Goal: Information Seeking & Learning: Check status

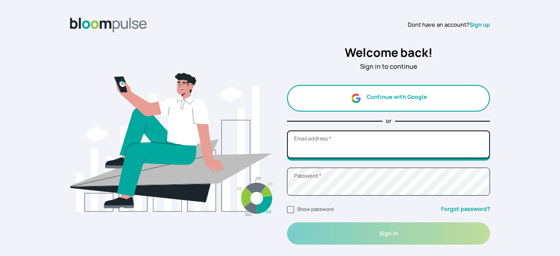
click at [352, 150] on input "Email address *" at bounding box center [388, 144] width 203 height 28
type input "[EMAIL_ADDRESS][DOMAIN_NAME]"
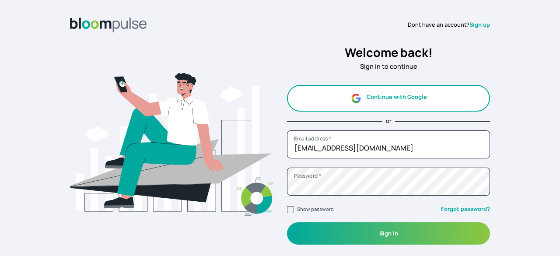
click at [292, 209] on input "Show password" at bounding box center [290, 209] width 7 height 7
checkbox input "true"
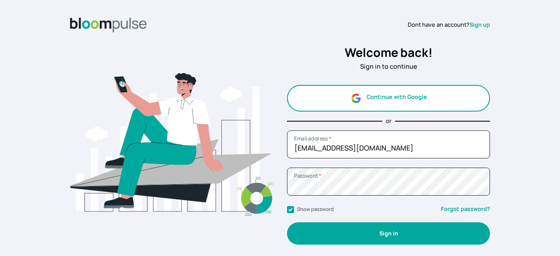
click at [414, 232] on button "Sign in" at bounding box center [388, 233] width 203 height 22
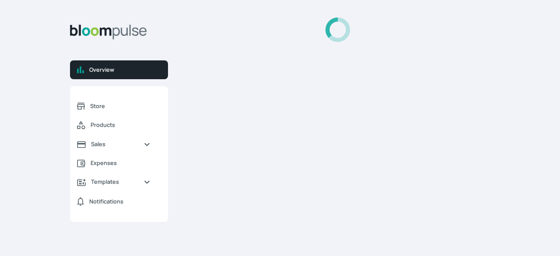
select select "2025"
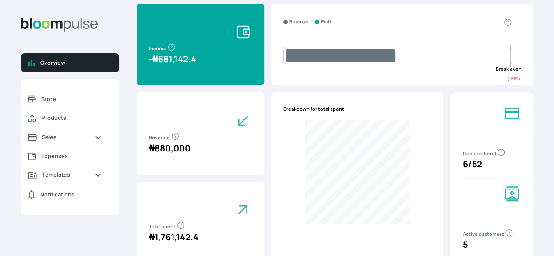
scroll to position [21, 0]
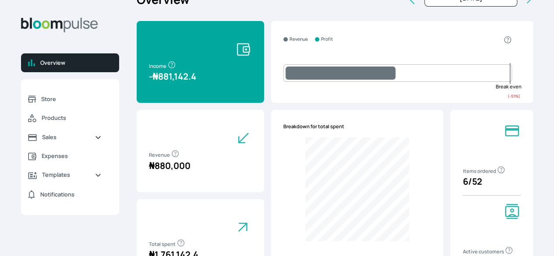
click at [407, 43] on span at bounding box center [426, 39] width 172 height 12
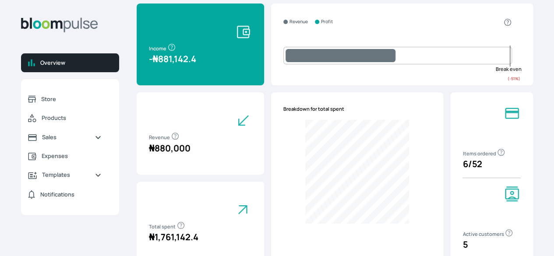
scroll to position [0, 0]
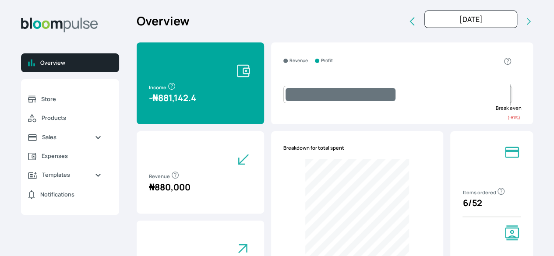
click at [407, 27] on icon at bounding box center [412, 21] width 11 height 11
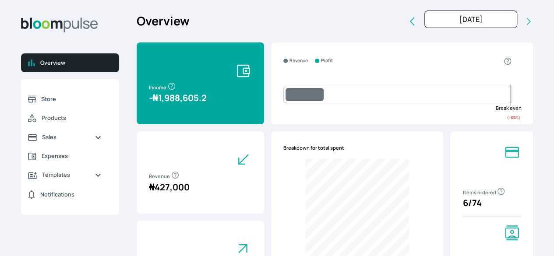
click at [407, 27] on icon at bounding box center [412, 21] width 11 height 11
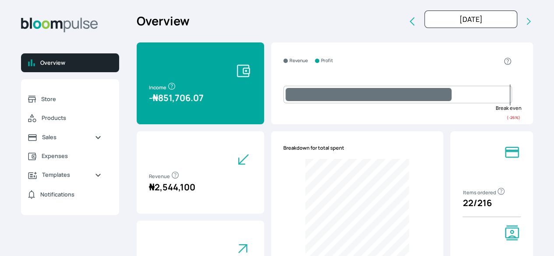
click at [407, 27] on icon at bounding box center [412, 21] width 11 height 11
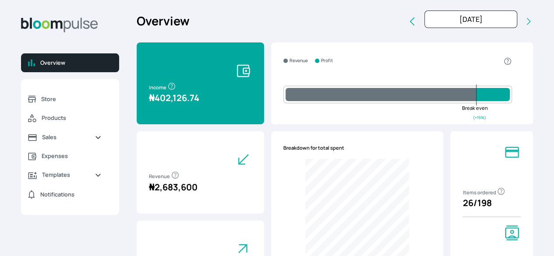
click at [407, 27] on icon at bounding box center [412, 21] width 11 height 11
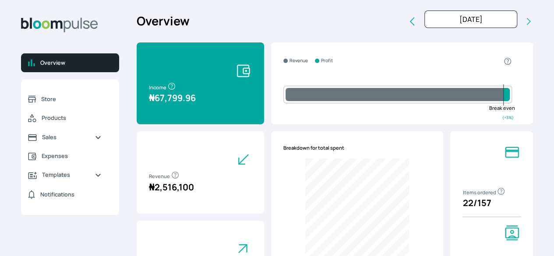
click at [407, 27] on icon at bounding box center [412, 21] width 11 height 11
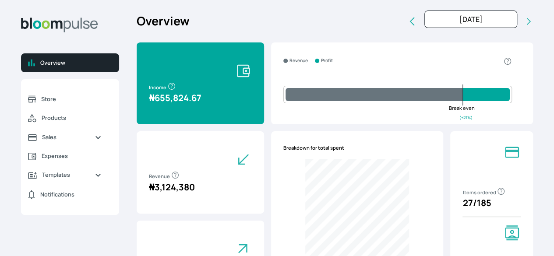
click at [407, 27] on icon at bounding box center [412, 21] width 11 height 11
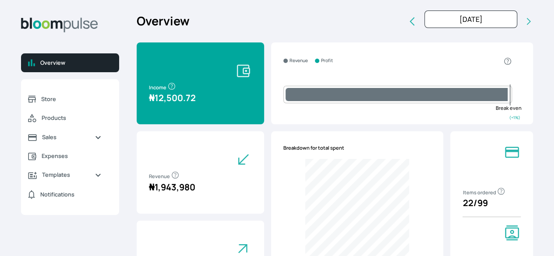
click at [524, 26] on icon at bounding box center [528, 21] width 9 height 9
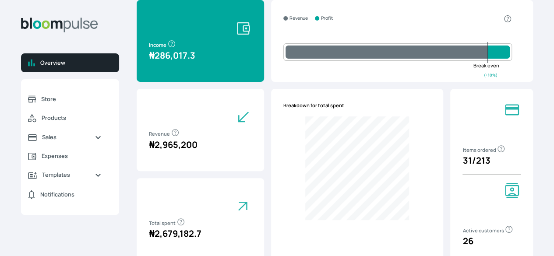
scroll to position [40, 0]
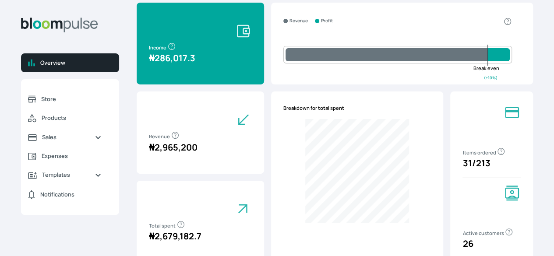
click at [477, 28] on div "Revenue Profit ( + 10 %)" at bounding box center [402, 44] width 262 height 82
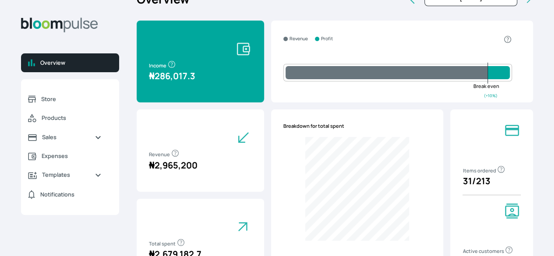
scroll to position [4, 0]
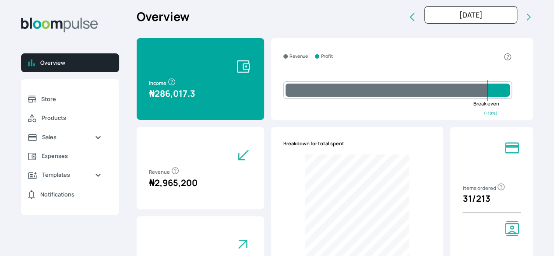
click at [524, 21] on icon at bounding box center [528, 17] width 9 height 9
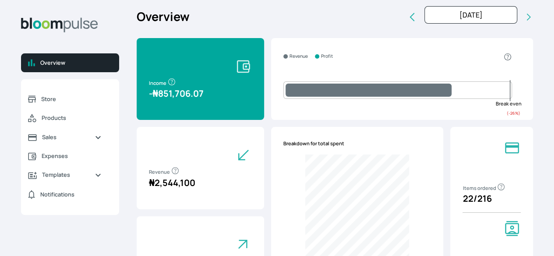
click at [524, 21] on icon at bounding box center [528, 17] width 9 height 9
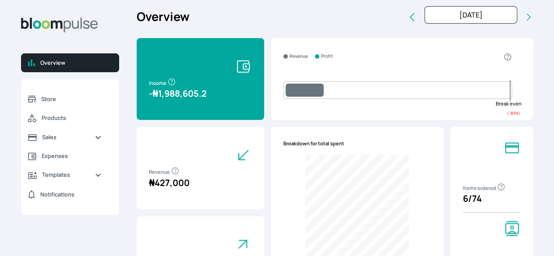
click at [524, 21] on icon at bounding box center [528, 17] width 9 height 9
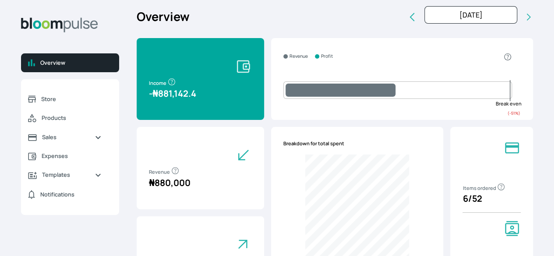
click at [524, 21] on icon at bounding box center [528, 17] width 9 height 9
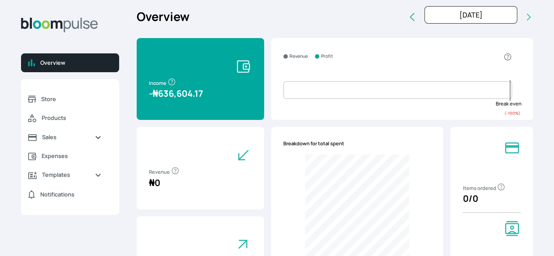
click at [407, 22] on icon at bounding box center [412, 17] width 11 height 11
type input "[DATE]"
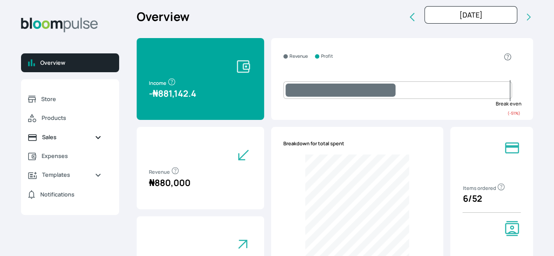
click at [88, 141] on span "Sales" at bounding box center [65, 137] width 46 height 8
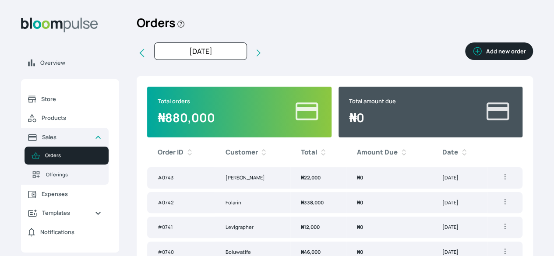
click at [196, 57] on span "[DATE] [DATE] Last month Last 3 months Last 6 months Last 9 months Last year La…" at bounding box center [200, 52] width 126 height 21
click at [144, 57] on icon at bounding box center [141, 53] width 5 height 8
type input "[DATE]"
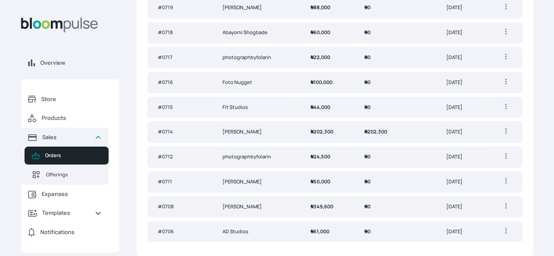
scroll to position [567, 0]
click at [317, 121] on td "₦ 202,300" at bounding box center [327, 131] width 54 height 21
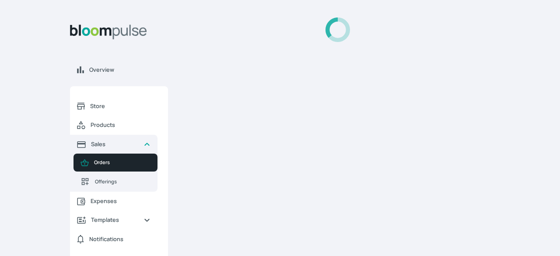
click at [317, 117] on div at bounding box center [338, 132] width 305 height 228
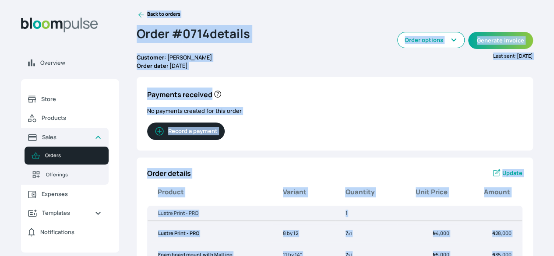
click at [332, 128] on div "Payments received No payments created for this order Record a payment" at bounding box center [335, 113] width 396 height 73
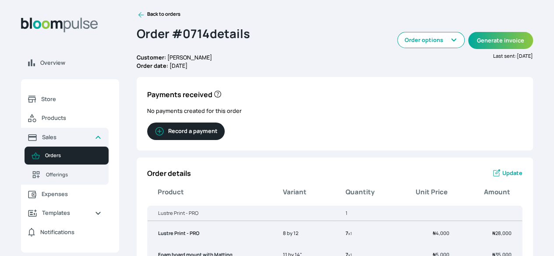
click at [144, 18] on icon at bounding box center [141, 15] width 6 height 6
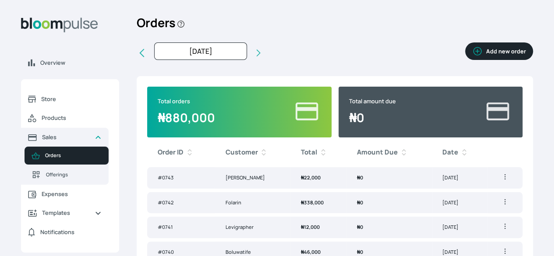
click at [147, 58] on icon at bounding box center [142, 53] width 11 height 11
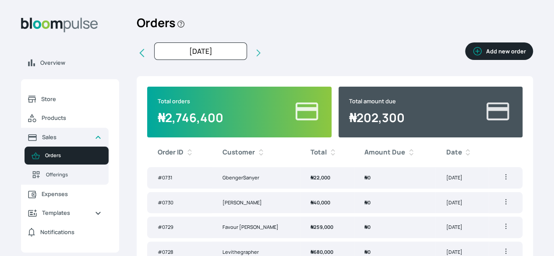
click at [147, 64] on button at bounding box center [142, 52] width 11 height 21
click at [263, 64] on button at bounding box center [258, 52] width 9 height 21
click at [147, 58] on icon at bounding box center [142, 53] width 11 height 11
type input "[DATE]"
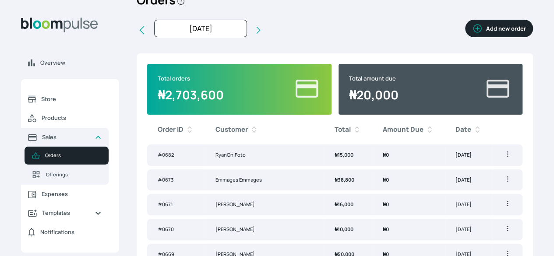
scroll to position [18, 0]
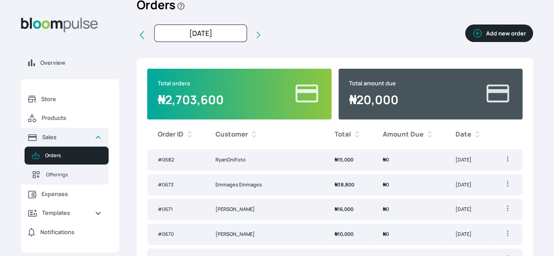
click at [144, 39] on icon at bounding box center [141, 35] width 5 height 8
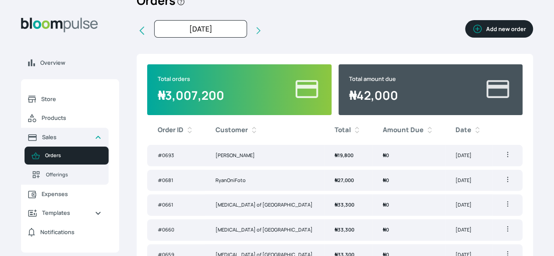
scroll to position [22, 0]
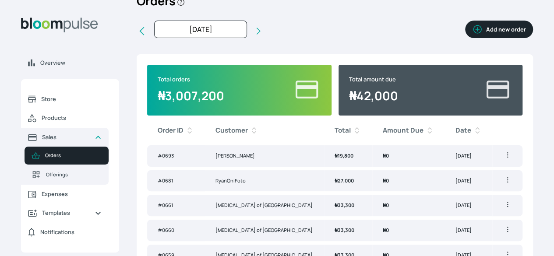
click at [147, 36] on icon at bounding box center [142, 31] width 11 height 11
type input "[DATE]"
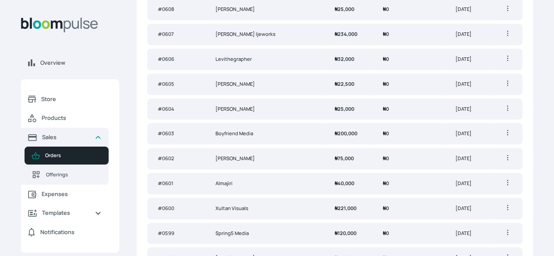
scroll to position [342, 0]
click at [375, 144] on td "₦ 0" at bounding box center [408, 133] width 73 height 21
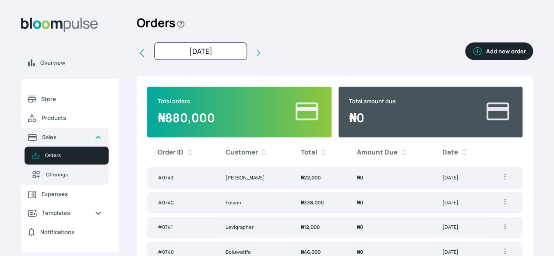
click at [147, 58] on icon at bounding box center [142, 53] width 11 height 11
click at [144, 57] on icon at bounding box center [141, 53] width 5 height 8
click at [147, 58] on icon at bounding box center [142, 53] width 11 height 11
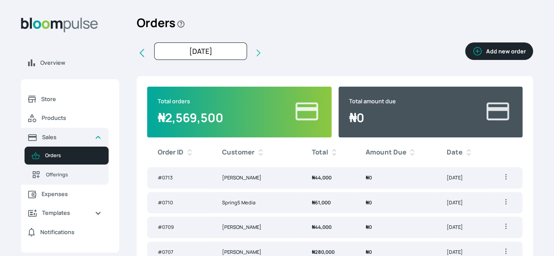
click at [263, 57] on icon at bounding box center [258, 53] width 9 height 9
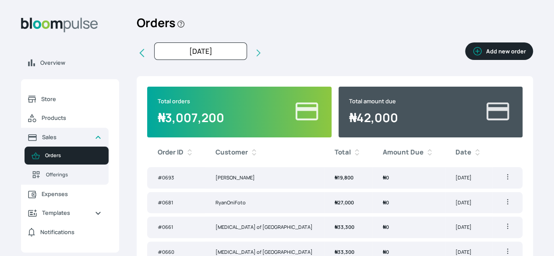
click at [263, 57] on icon at bounding box center [258, 53] width 9 height 9
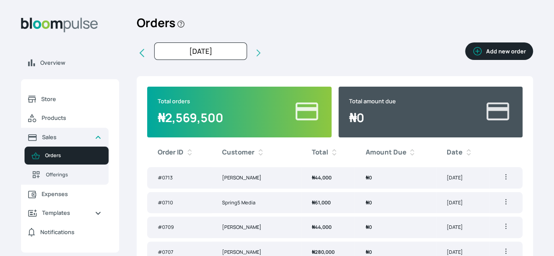
click at [147, 58] on icon at bounding box center [142, 53] width 11 height 11
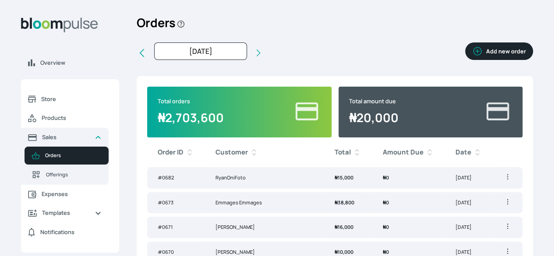
click at [147, 58] on icon at bounding box center [142, 53] width 11 height 11
click at [144, 57] on icon at bounding box center [141, 53] width 5 height 8
click at [147, 58] on icon at bounding box center [142, 53] width 11 height 11
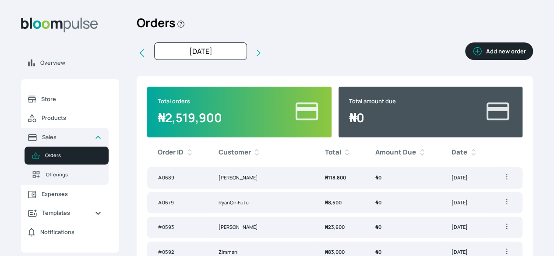
click at [144, 57] on icon at bounding box center [141, 53] width 5 height 8
type input "[DATE]"
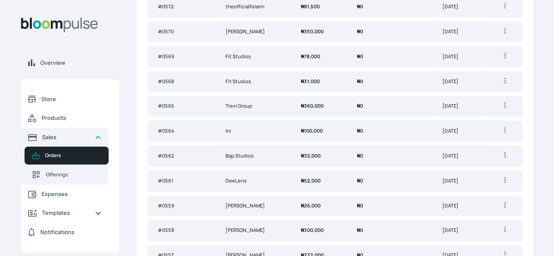
scroll to position [246, 0]
